Goal: Information Seeking & Learning: Learn about a topic

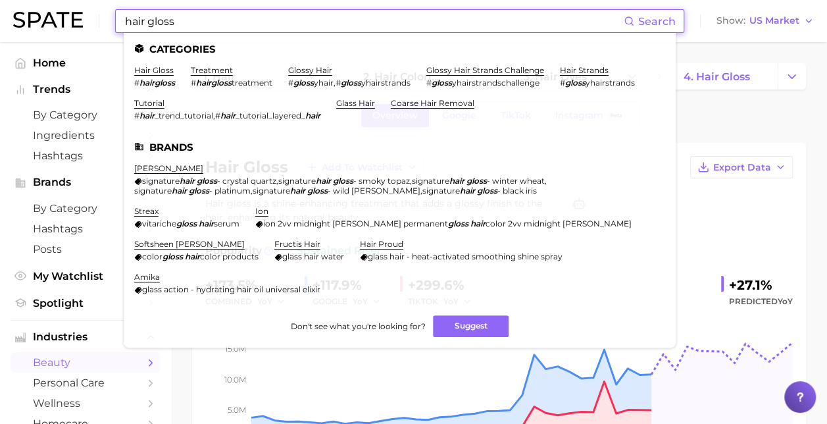
drag, startPoint x: 220, startPoint y: 22, endPoint x: 152, endPoint y: 18, distance: 67.9
click at [149, 18] on input "hair gloss" at bounding box center [374, 21] width 500 height 22
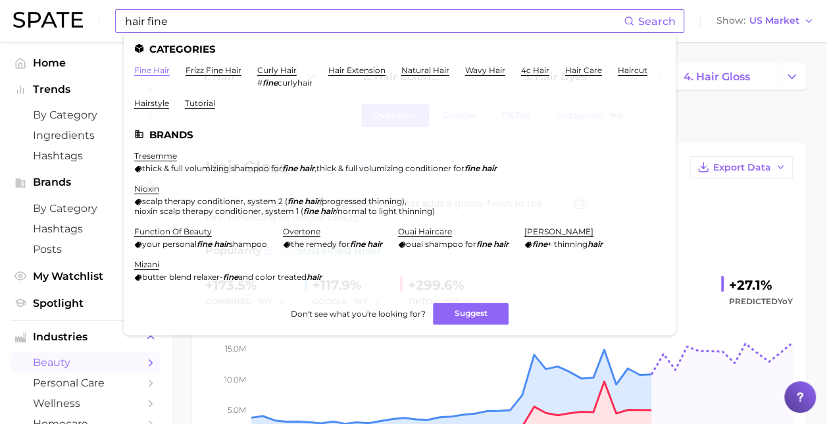
click at [161, 74] on link "fine hair" at bounding box center [152, 70] width 36 height 10
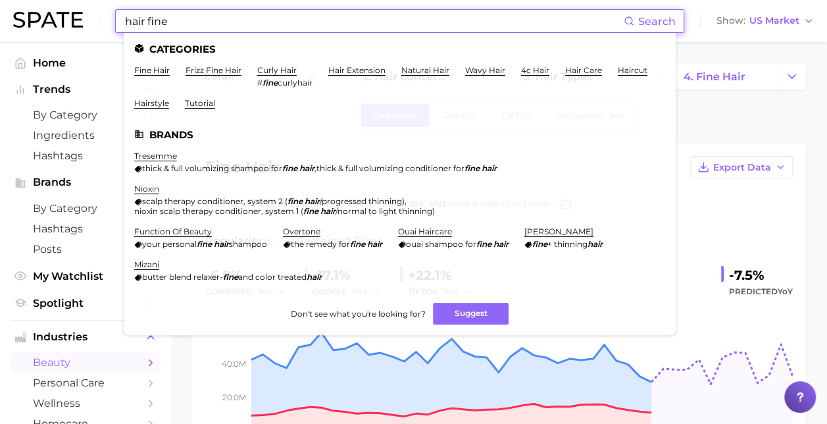
drag, startPoint x: 220, startPoint y: 18, endPoint x: 31, endPoint y: 39, distance: 190.0
click at [31, 39] on div "hair fine Search Categories fine hair frizz fine hair curly hair # fine curlyha…" at bounding box center [413, 21] width 801 height 42
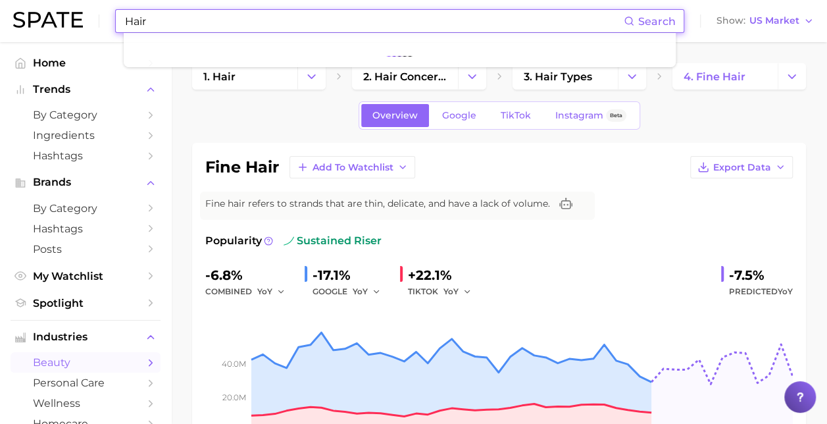
paste input "thickness"
type input "Hair thickness"
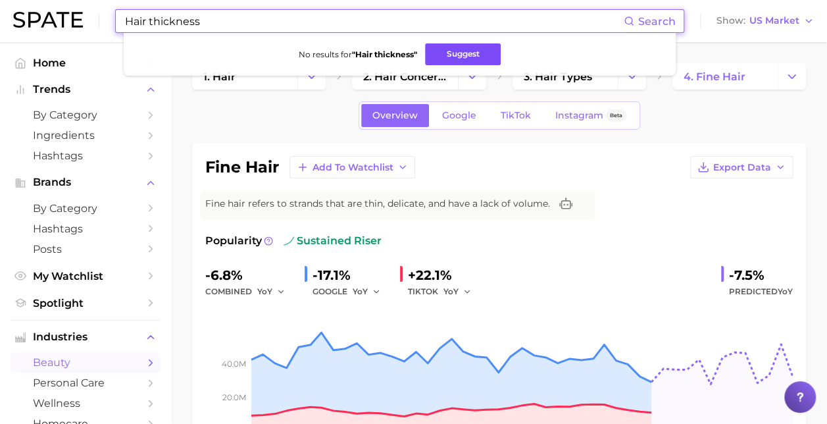
click at [465, 61] on button "Suggest" at bounding box center [463, 54] width 76 height 22
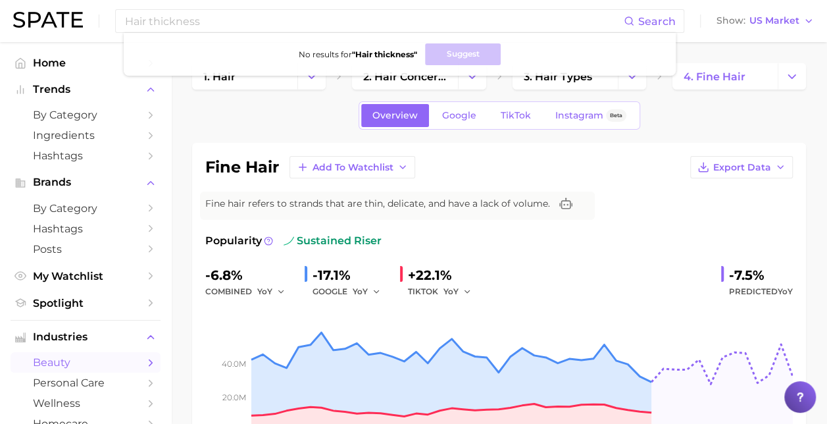
click at [609, 160] on div "fine hair Add to Watchlist Export Data" at bounding box center [499, 167] width 588 height 22
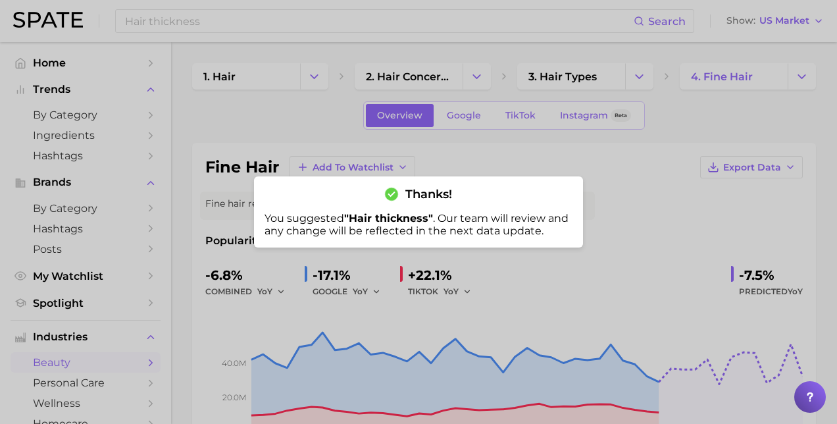
click at [601, 227] on div at bounding box center [418, 212] width 837 height 424
